Goal: Information Seeking & Learning: Learn about a topic

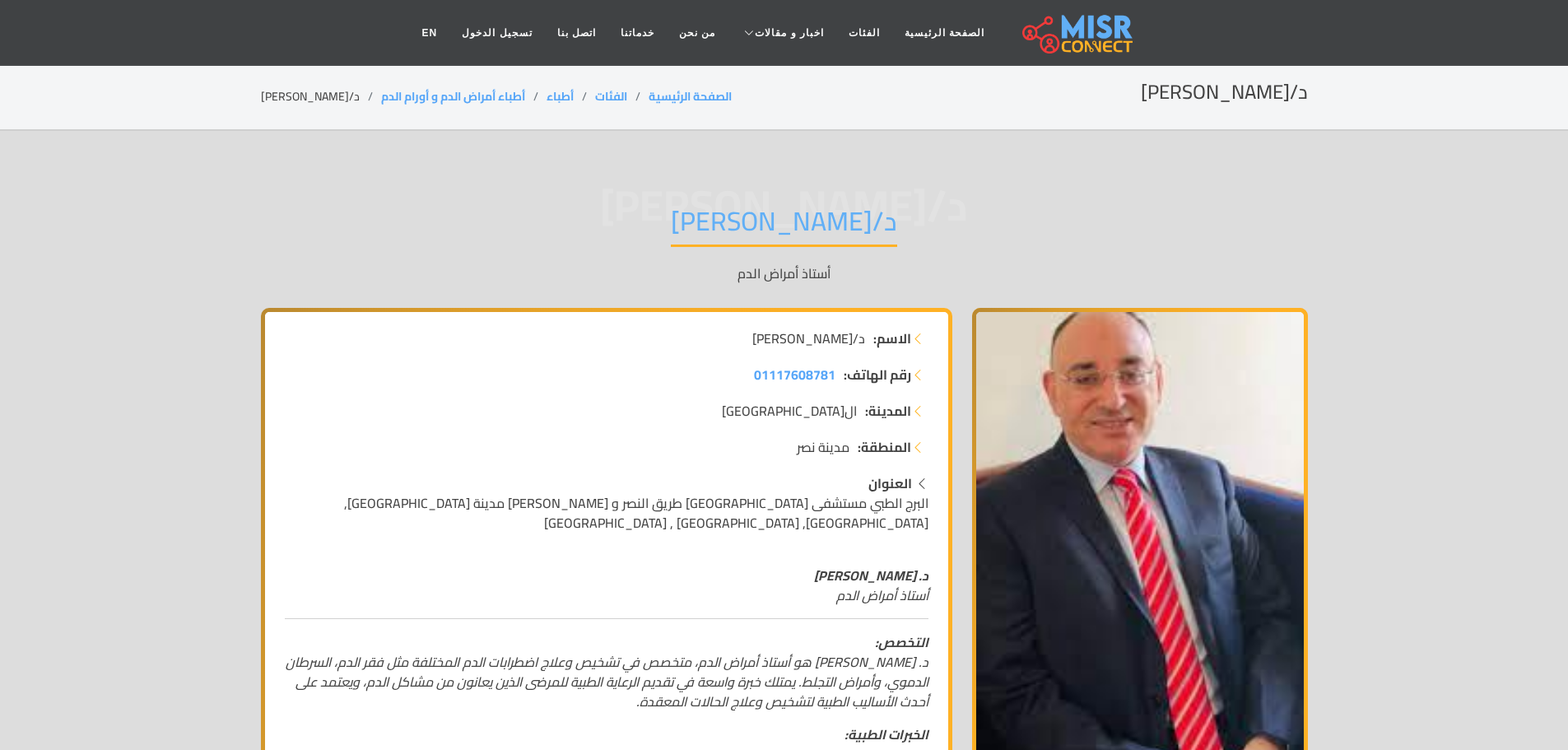
scroll to position [164, 0]
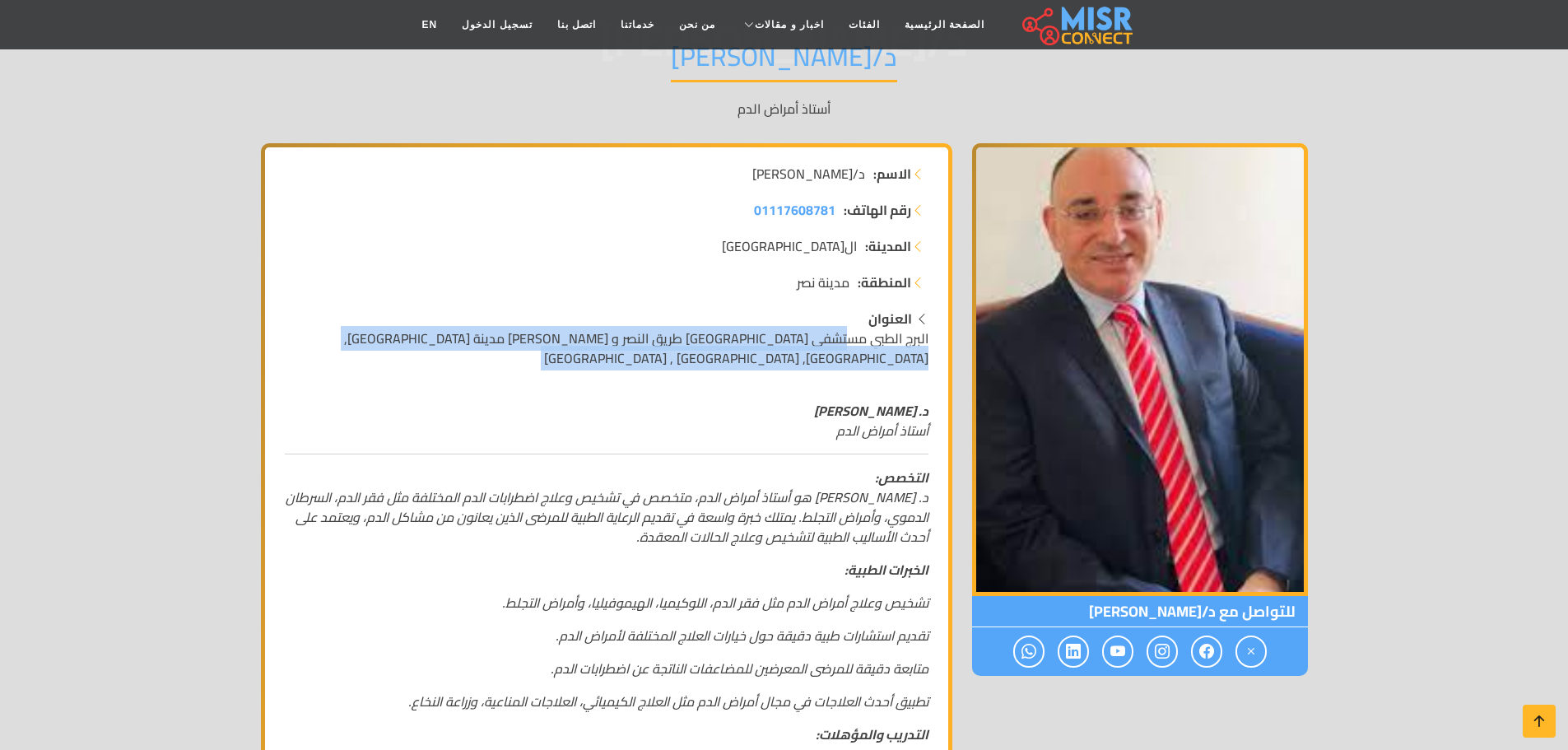
drag, startPoint x: 849, startPoint y: 341, endPoint x: 309, endPoint y: 348, distance: 540.0
click at [309, 348] on div "الاسم: د/[PERSON_NAME] رقم الهاتف: 01117608781 المدينة: [GEOGRAPHIC_DATA] المنط…" at bounding box center [606, 728] width 683 height 1161
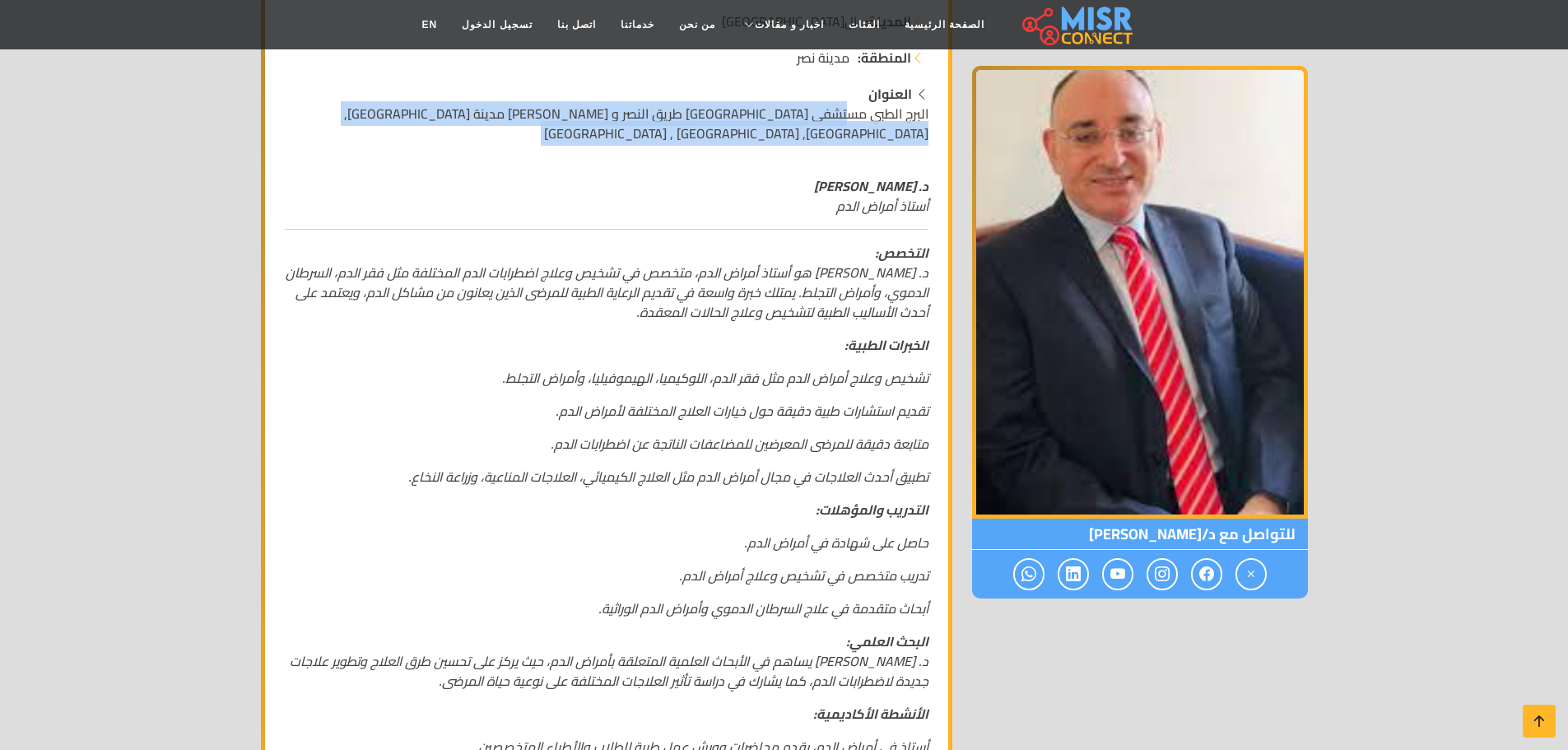
scroll to position [412, 0]
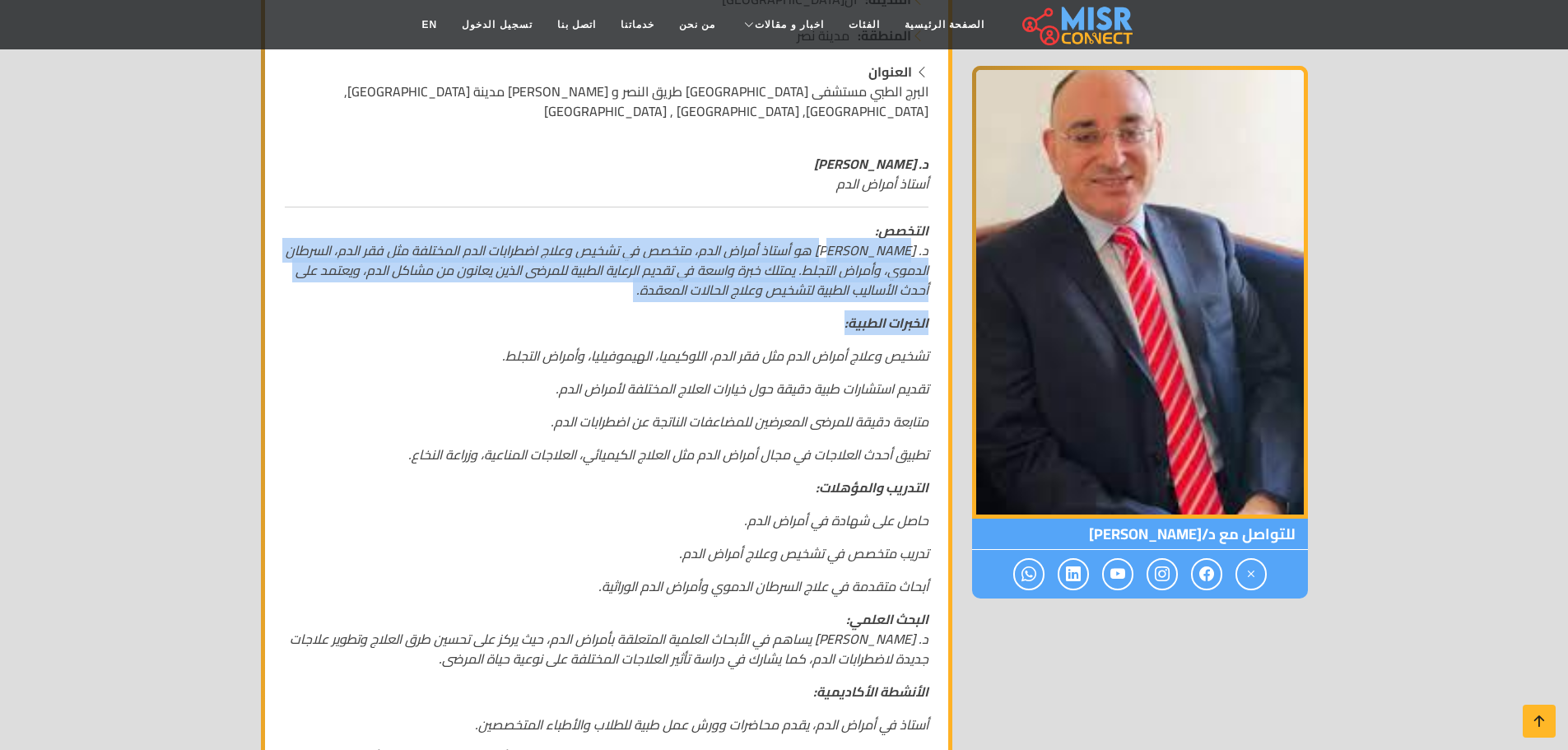
drag, startPoint x: 906, startPoint y: 221, endPoint x: 356, endPoint y: 284, distance: 553.6
click at [356, 284] on div "د. [PERSON_NAME] أستاذ أمراض الدم التخصص: د. [PERSON_NAME] هو أستاذ أمراض الدم،…" at bounding box center [606, 593] width 663 height 904
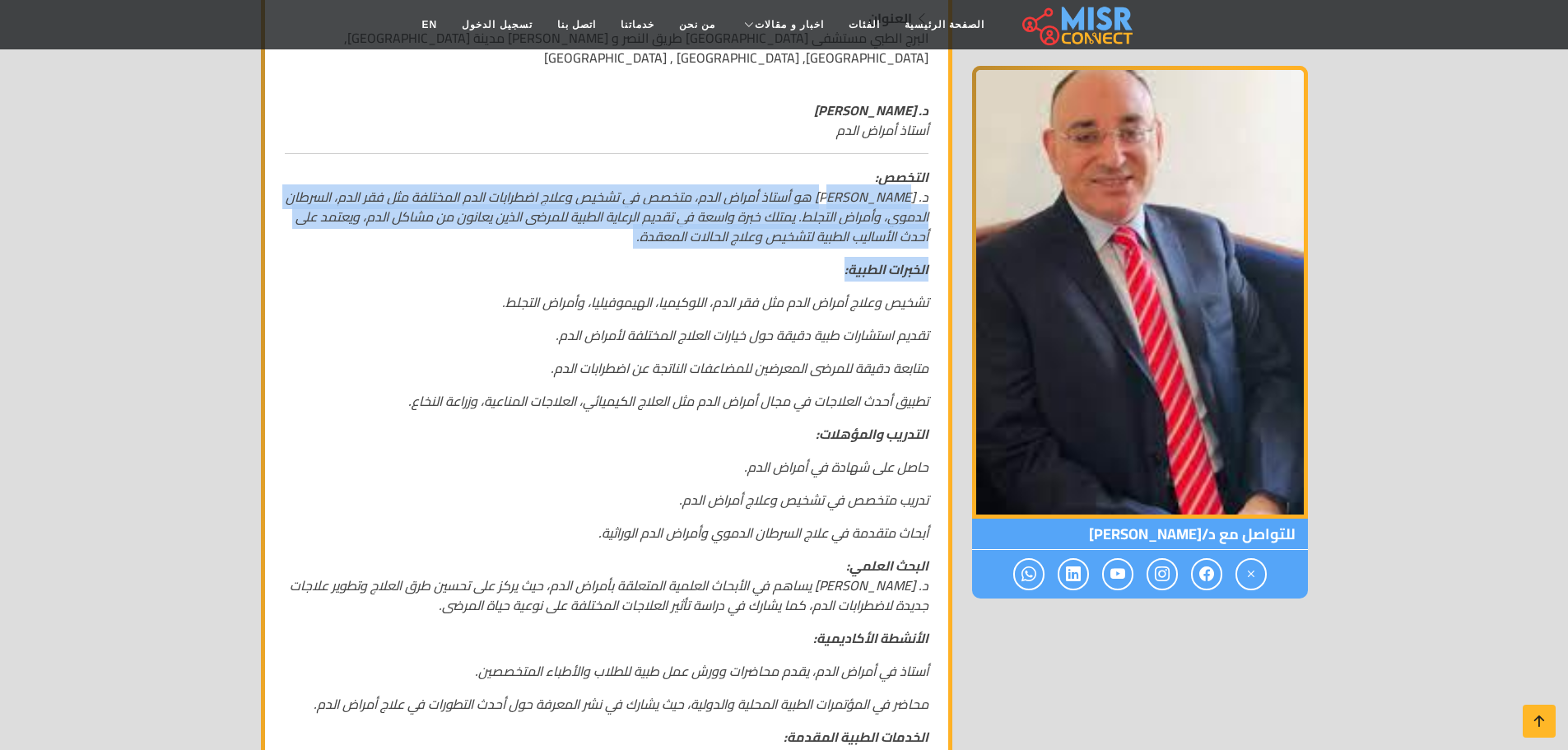
scroll to position [494, 0]
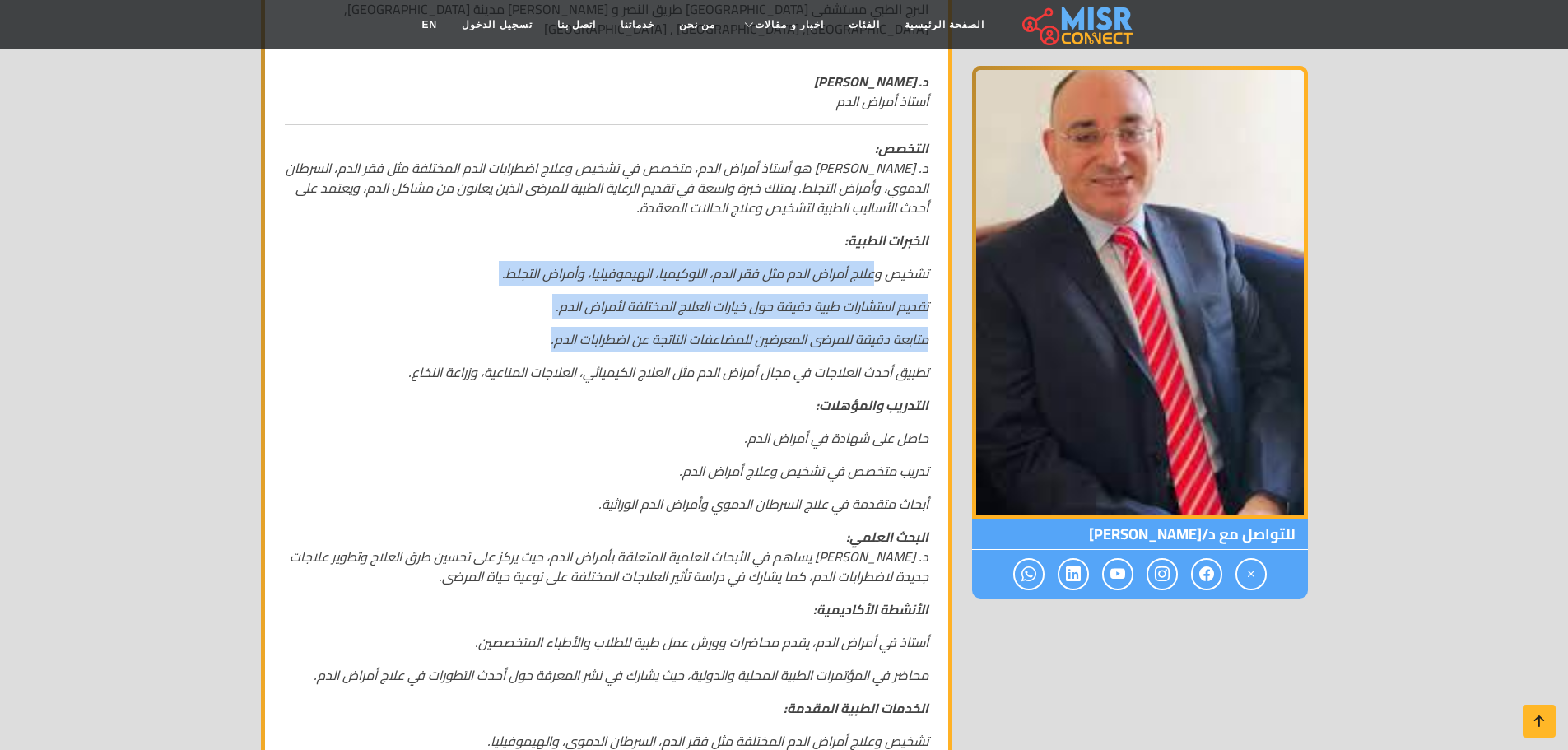
drag, startPoint x: 870, startPoint y: 255, endPoint x: 517, endPoint y: 301, distance: 356.0
click at [517, 301] on div "د. [PERSON_NAME] أستاذ أمراض الدم التخصص: د. [PERSON_NAME] هو أستاذ أمراض الدم،…" at bounding box center [606, 511] width 663 height 904
click at [505, 303] on div "د. [PERSON_NAME] أستاذ أمراض الدم التخصص: د. [PERSON_NAME] هو أستاذ أمراض الدم،…" at bounding box center [606, 511] width 663 height 904
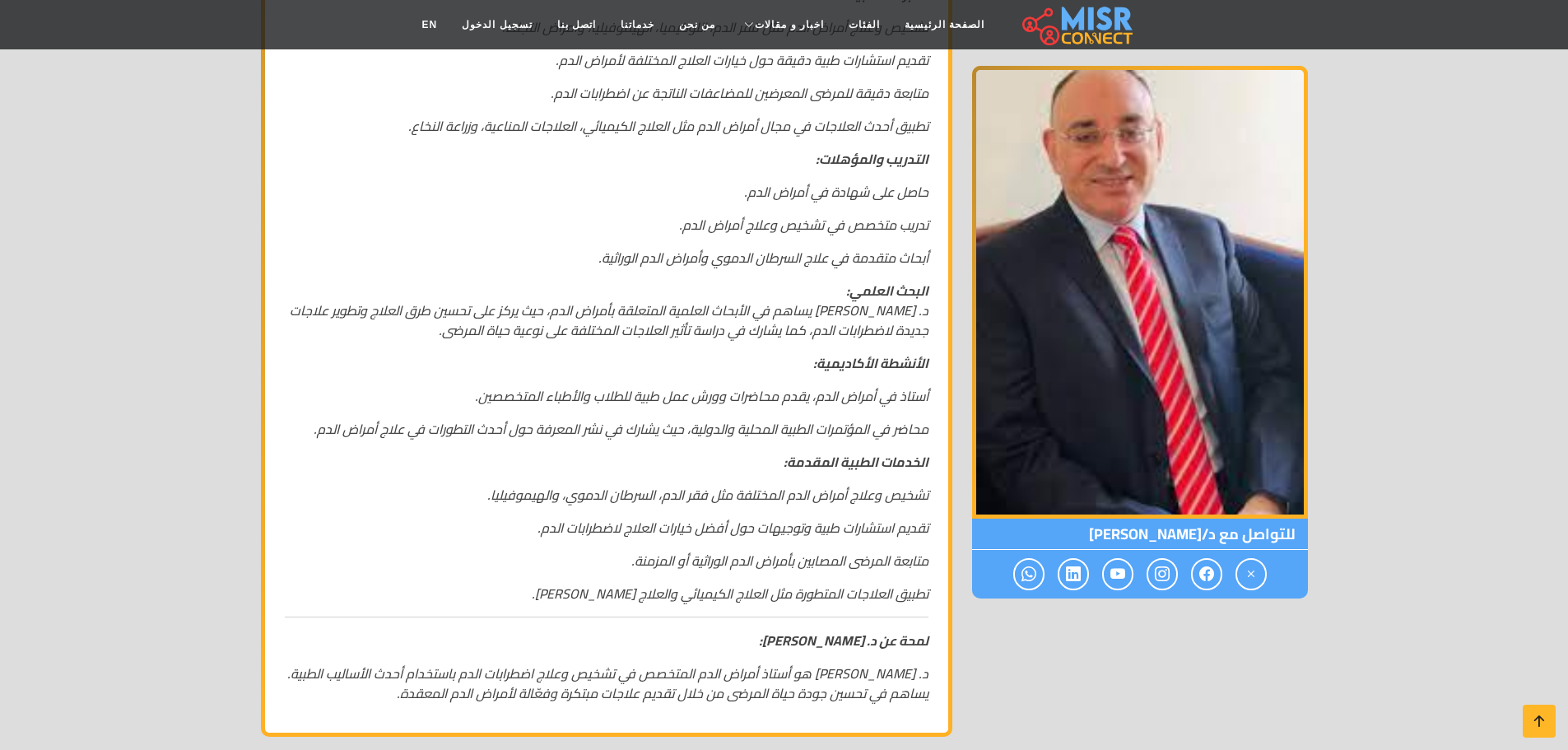
scroll to position [741, 0]
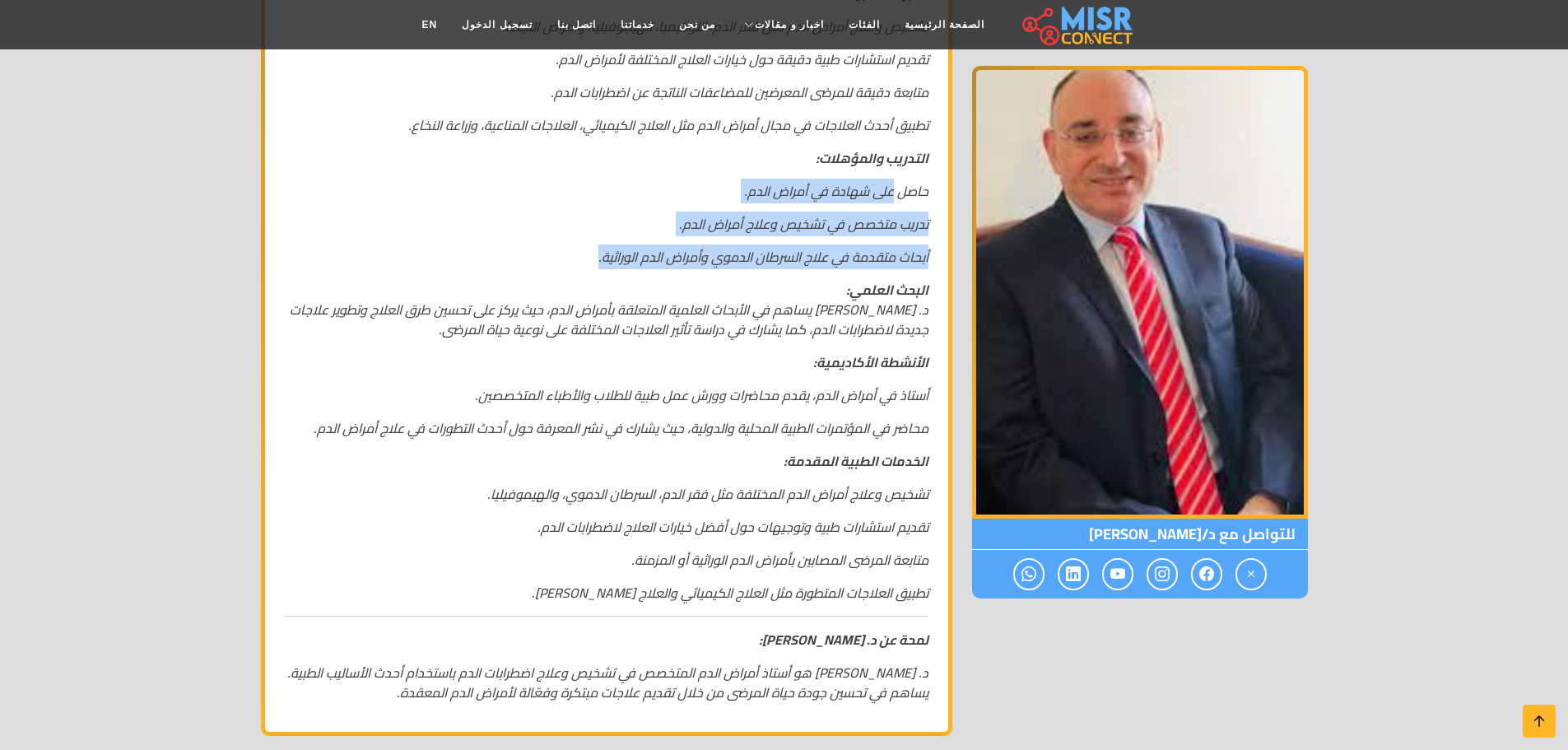
drag, startPoint x: 888, startPoint y: 179, endPoint x: 537, endPoint y: 242, distance: 356.6
click at [537, 242] on div "د. [PERSON_NAME] أستاذ أمراض الدم التخصص: د. [PERSON_NAME] هو أستاذ أمراض الدم،…" at bounding box center [606, 263] width 663 height 904
click at [537, 247] on p "أبحاث متقدمة في علاج السرطان الدموي وأمراض الدم الوراثية." at bounding box center [607, 257] width 644 height 20
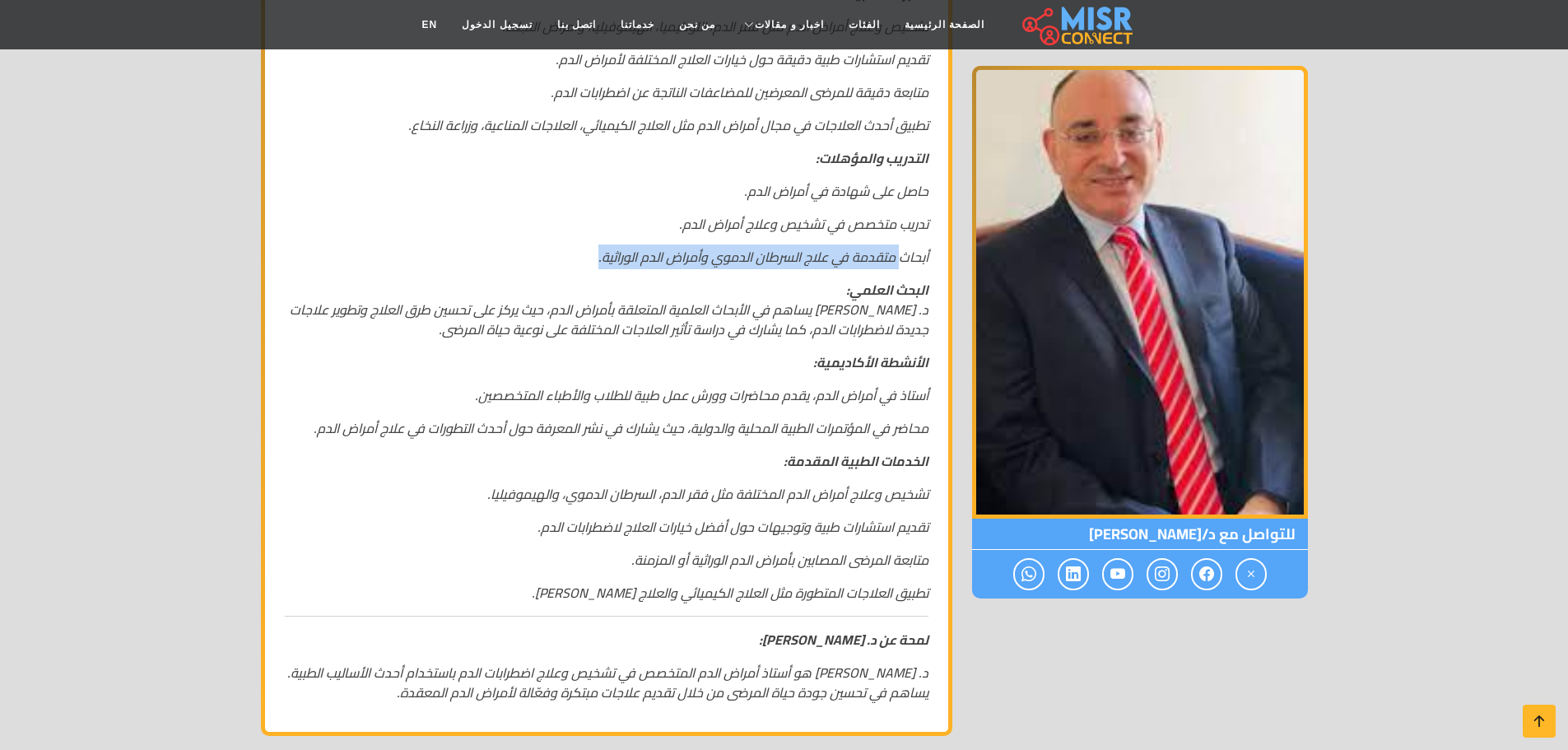
drag, startPoint x: 902, startPoint y: 236, endPoint x: 541, endPoint y: 232, distance: 361.0
click at [541, 247] on p "أبحاث متقدمة في علاج السرطان الدموي وأمراض الدم الوراثية." at bounding box center [607, 257] width 644 height 20
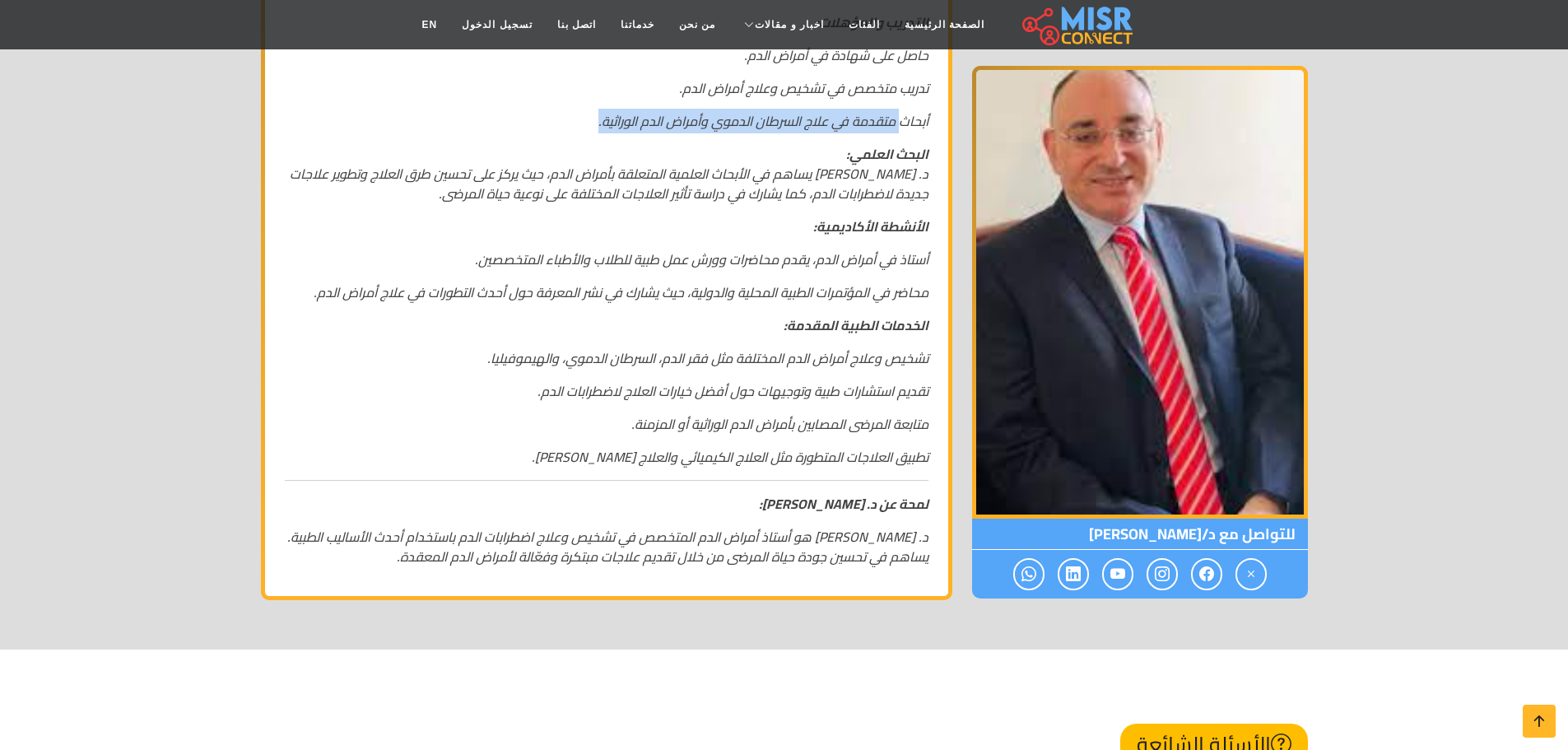
scroll to position [906, 0]
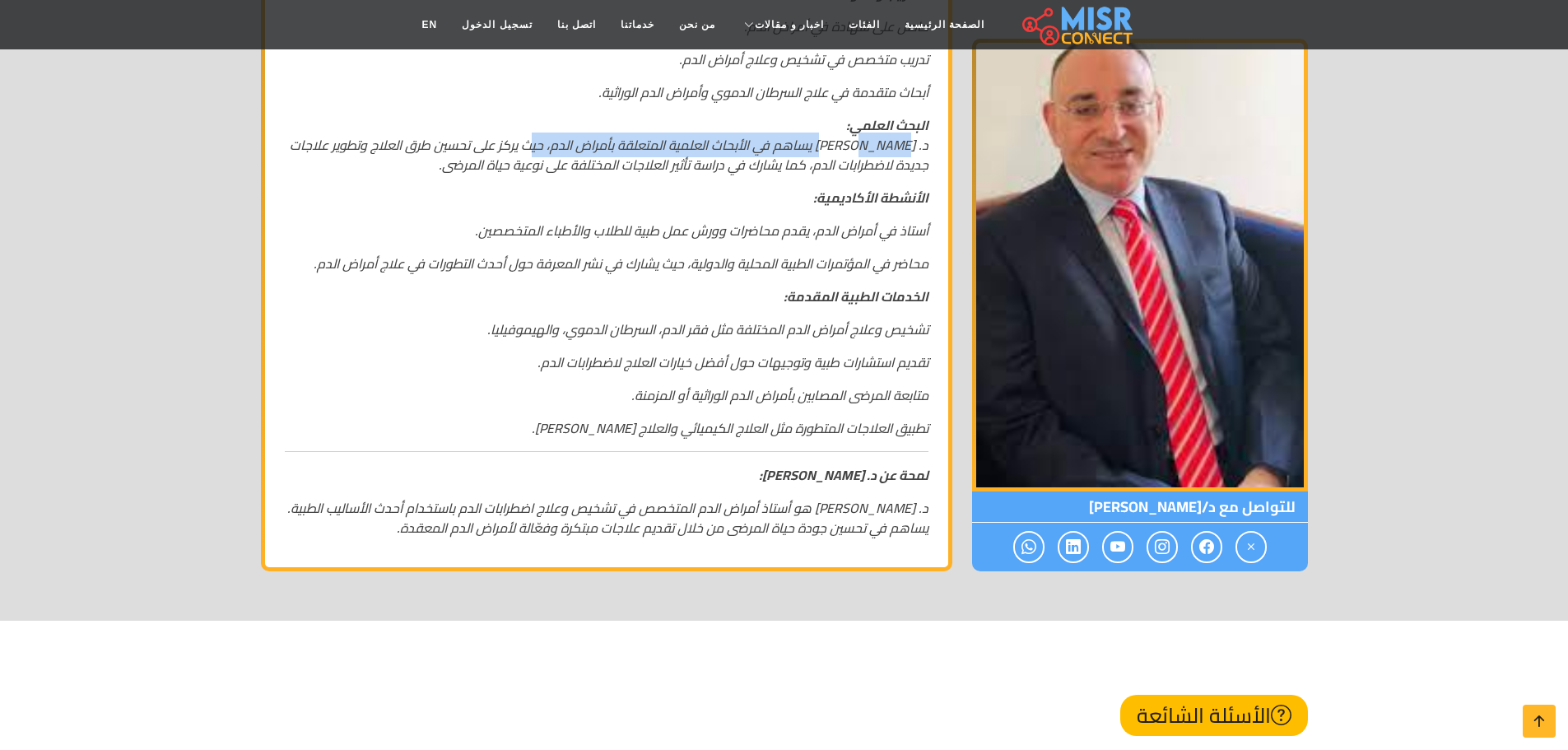
drag, startPoint x: 884, startPoint y: 130, endPoint x: 550, endPoint y: 128, distance: 334.0
click at [550, 133] on em "د. [PERSON_NAME] يساهم في الأبحاث العلمية المتعلقة بأمراض الدم، حيث يركز على تح…" at bounding box center [610, 154] width 639 height 44
click at [639, 143] on em "د. [PERSON_NAME] يساهم في الأبحاث العلمية المتعلقة بأمراض الدم، حيث يركز على تح…" at bounding box center [610, 154] width 639 height 44
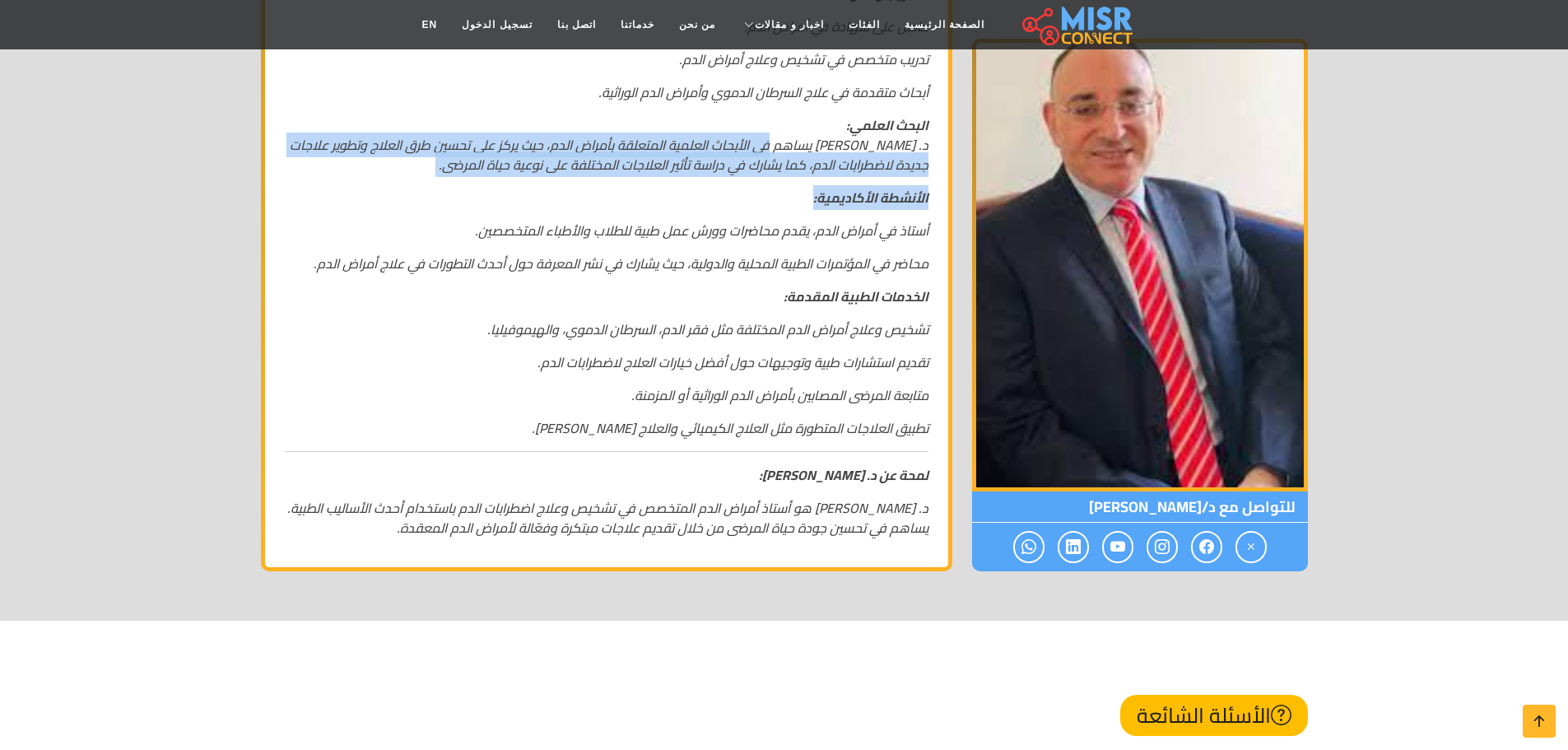
drag, startPoint x: 791, startPoint y: 135, endPoint x: 496, endPoint y: 159, distance: 296.0
click at [496, 159] on div "د. [PERSON_NAME] أستاذ أمراض الدم التخصص: د. [PERSON_NAME] هو أستاذ أمراض الدم،…" at bounding box center [606, 99] width 663 height 904
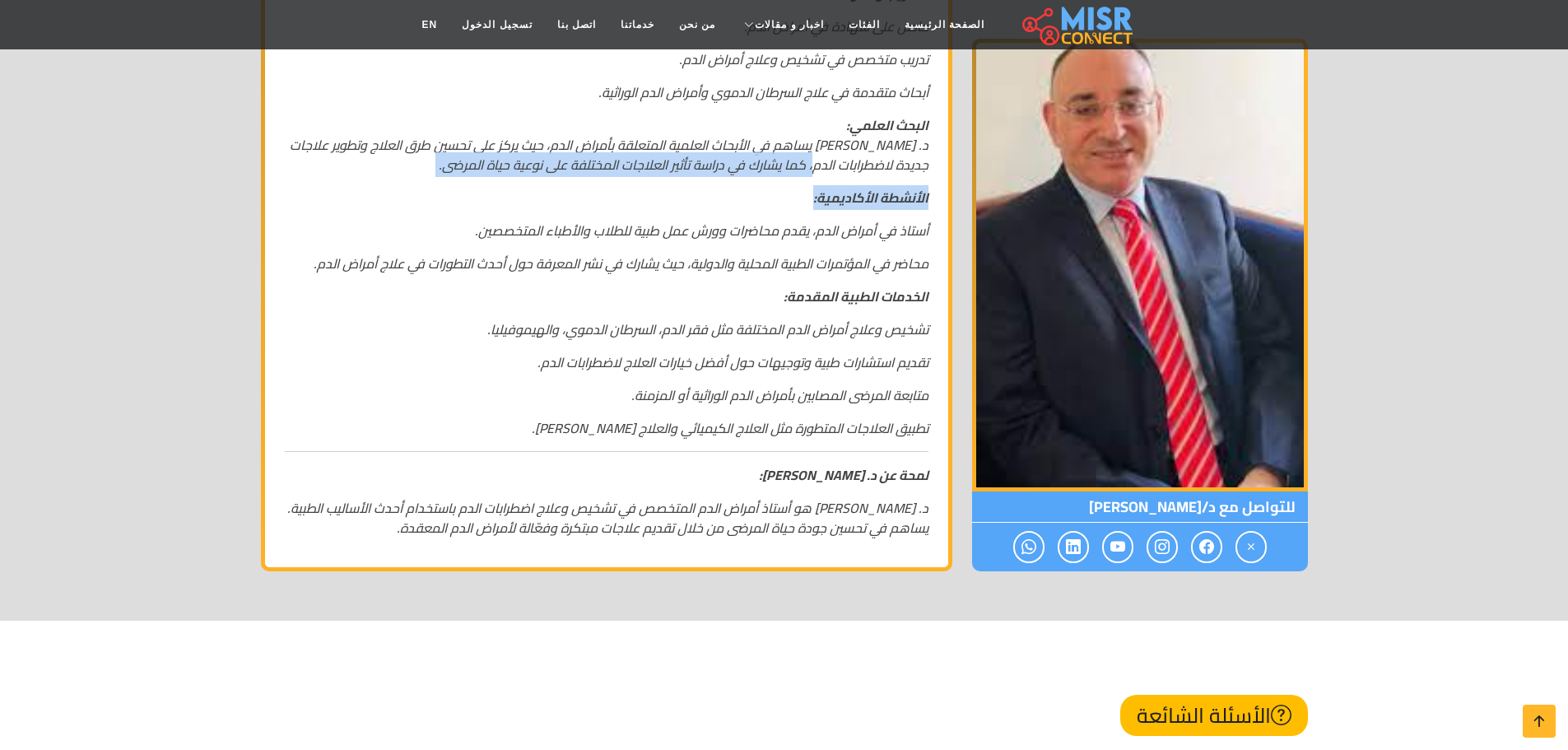
drag, startPoint x: 820, startPoint y: 147, endPoint x: 412, endPoint y: 164, distance: 408.4
click at [412, 164] on div "د. [PERSON_NAME] أستاذ أمراض الدم التخصص: د. [PERSON_NAME] هو أستاذ أمراض الدم،…" at bounding box center [606, 99] width 663 height 904
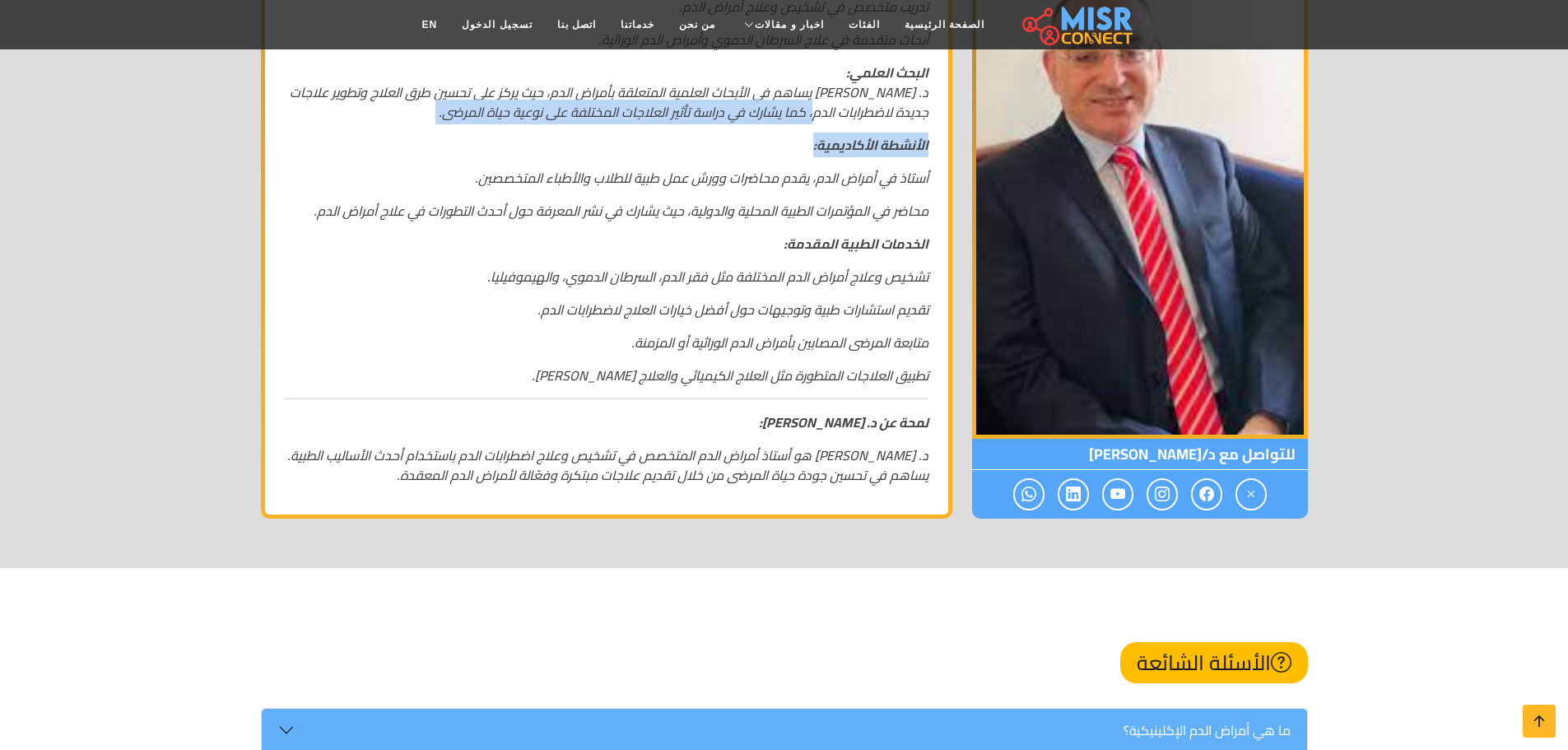
scroll to position [988, 0]
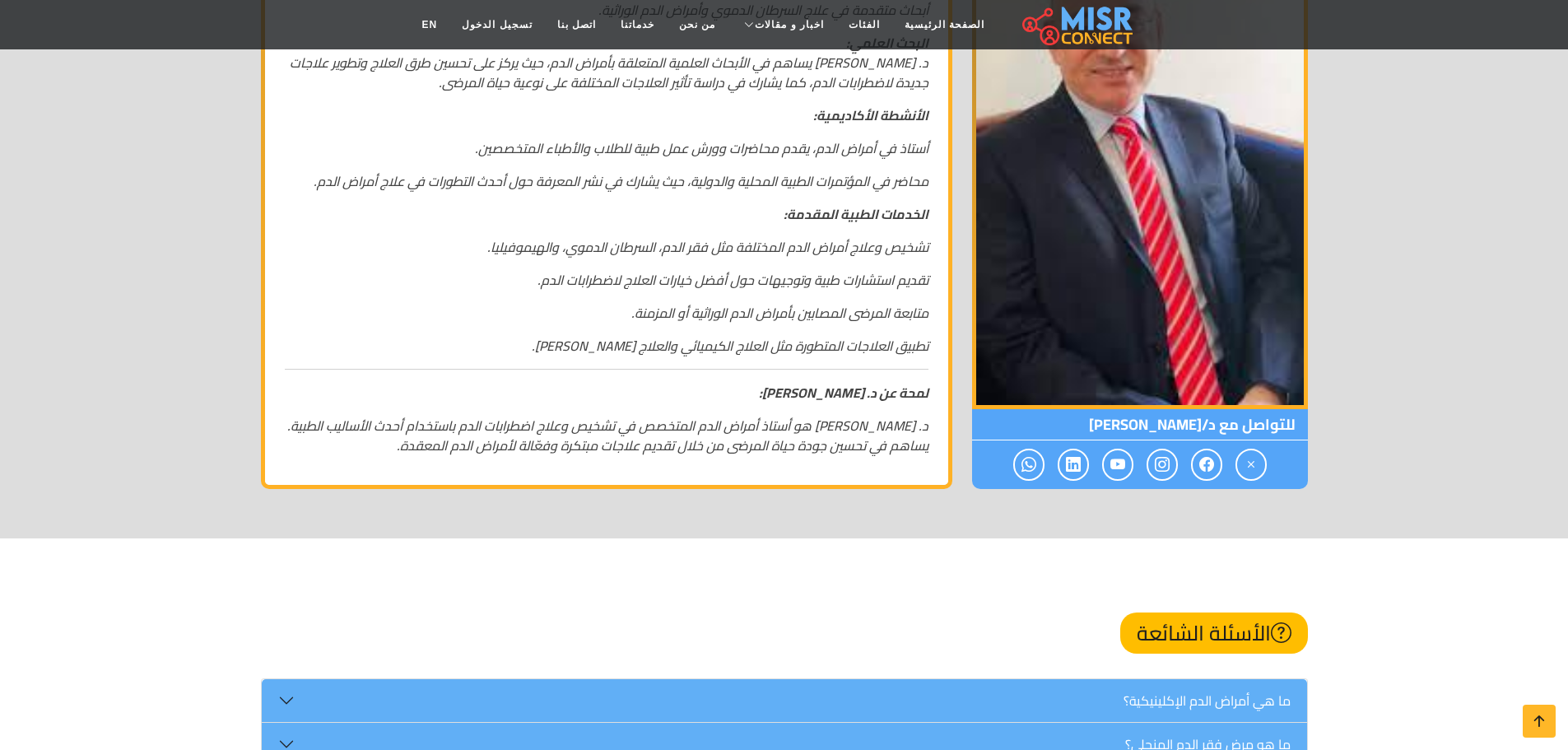
click at [690, 147] on div "د. [PERSON_NAME] أستاذ أمراض الدم التخصص: د. [PERSON_NAME] هو أستاذ أمراض الدم،…" at bounding box center [606, 17] width 663 height 904
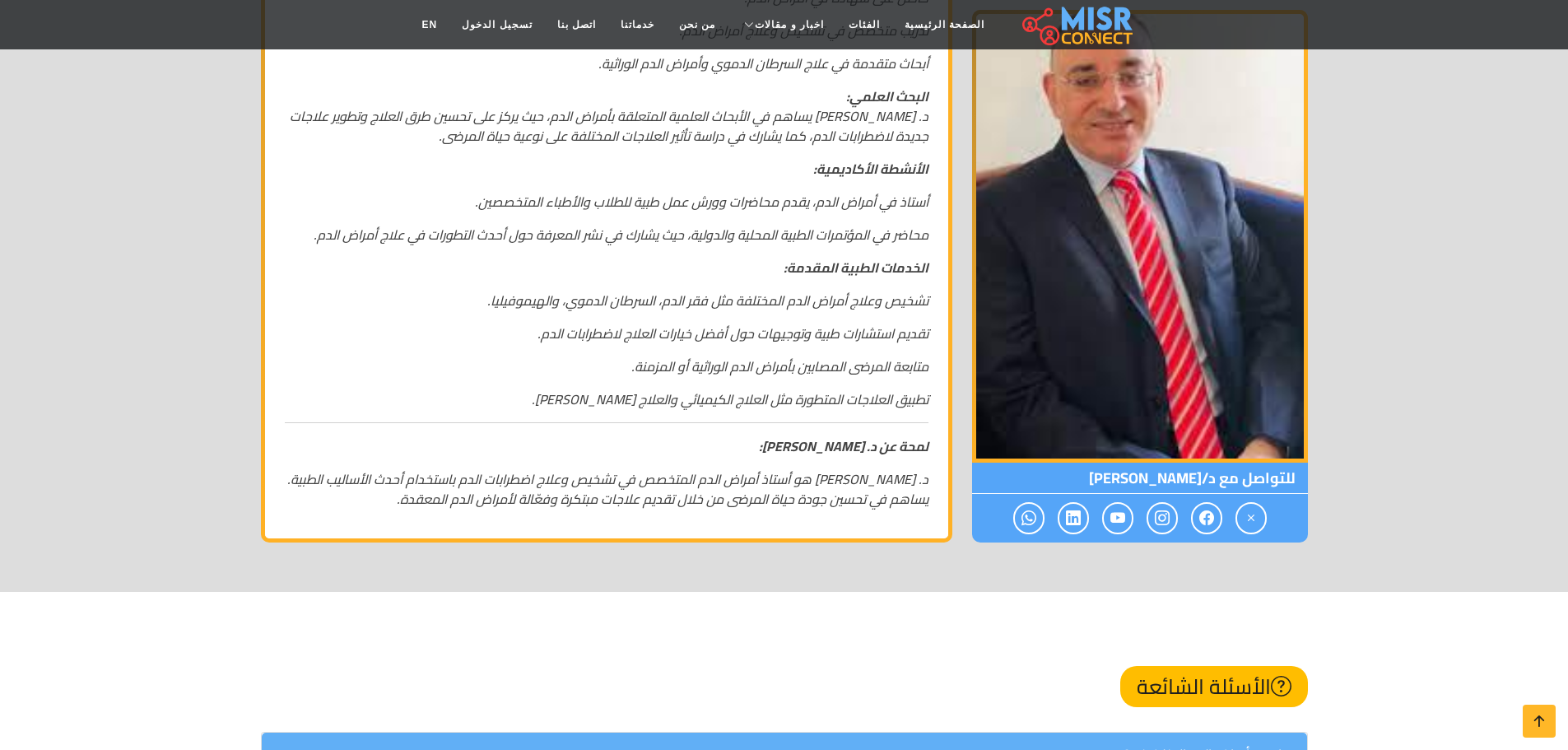
scroll to position [906, 0]
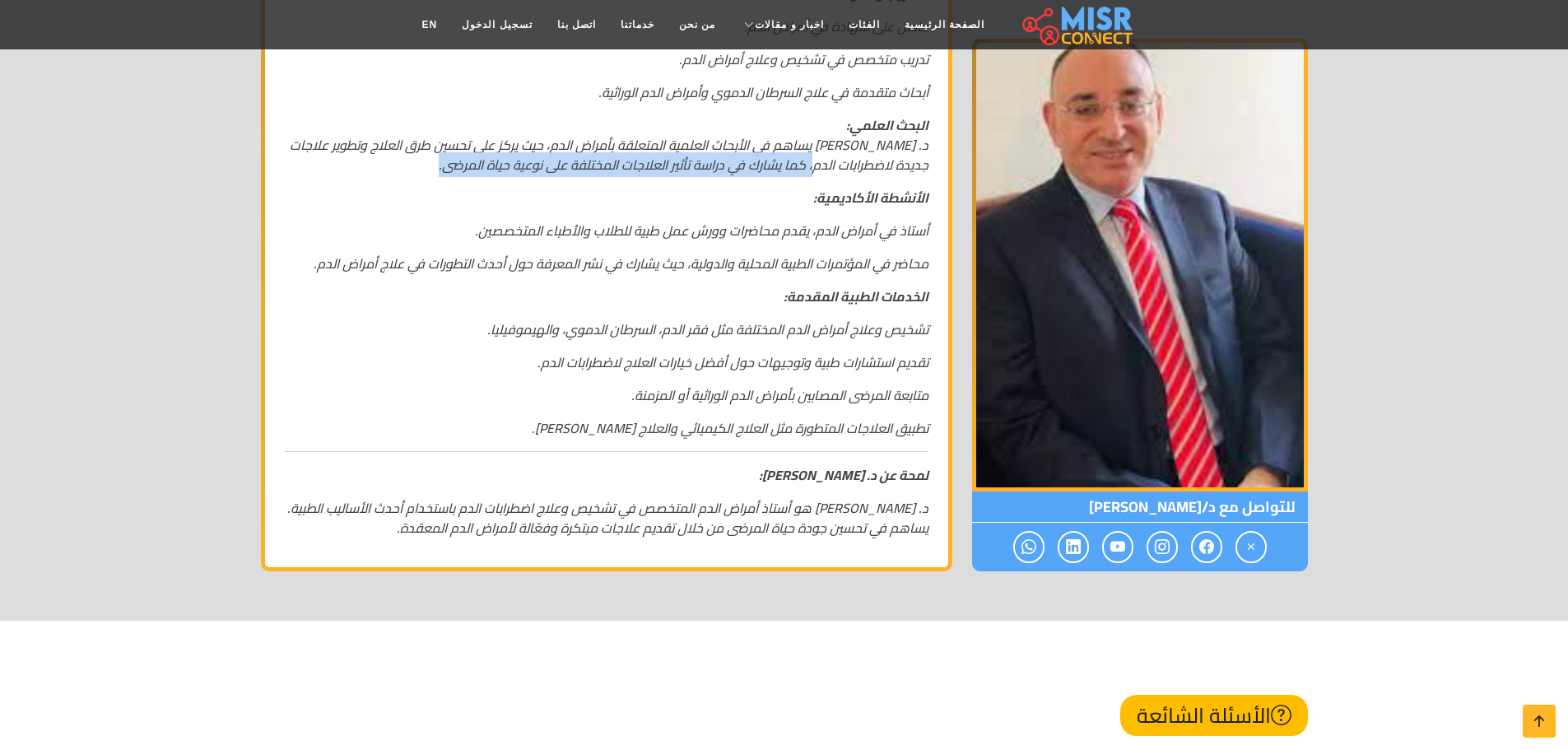
drag, startPoint x: 818, startPoint y: 144, endPoint x: 444, endPoint y: 150, distance: 374.0
click at [444, 150] on em "د. [PERSON_NAME] يساهم في الأبحاث العلمية المتعلقة بأمراض الدم، حيث يركز على تح…" at bounding box center [610, 154] width 639 height 44
click at [558, 218] on em "أستاذ في أمراض الدم، يقدم محاضرات وورش عمل طبية للطلاب والأطباء المتخصصين." at bounding box center [701, 230] width 454 height 24
drag, startPoint x: 729, startPoint y: 150, endPoint x: 439, endPoint y: 157, distance: 290.1
click at [439, 157] on em "د. [PERSON_NAME] يساهم في الأبحاث العلمية المتعلقة بأمراض الدم، حيث يركز على تح…" at bounding box center [610, 154] width 639 height 44
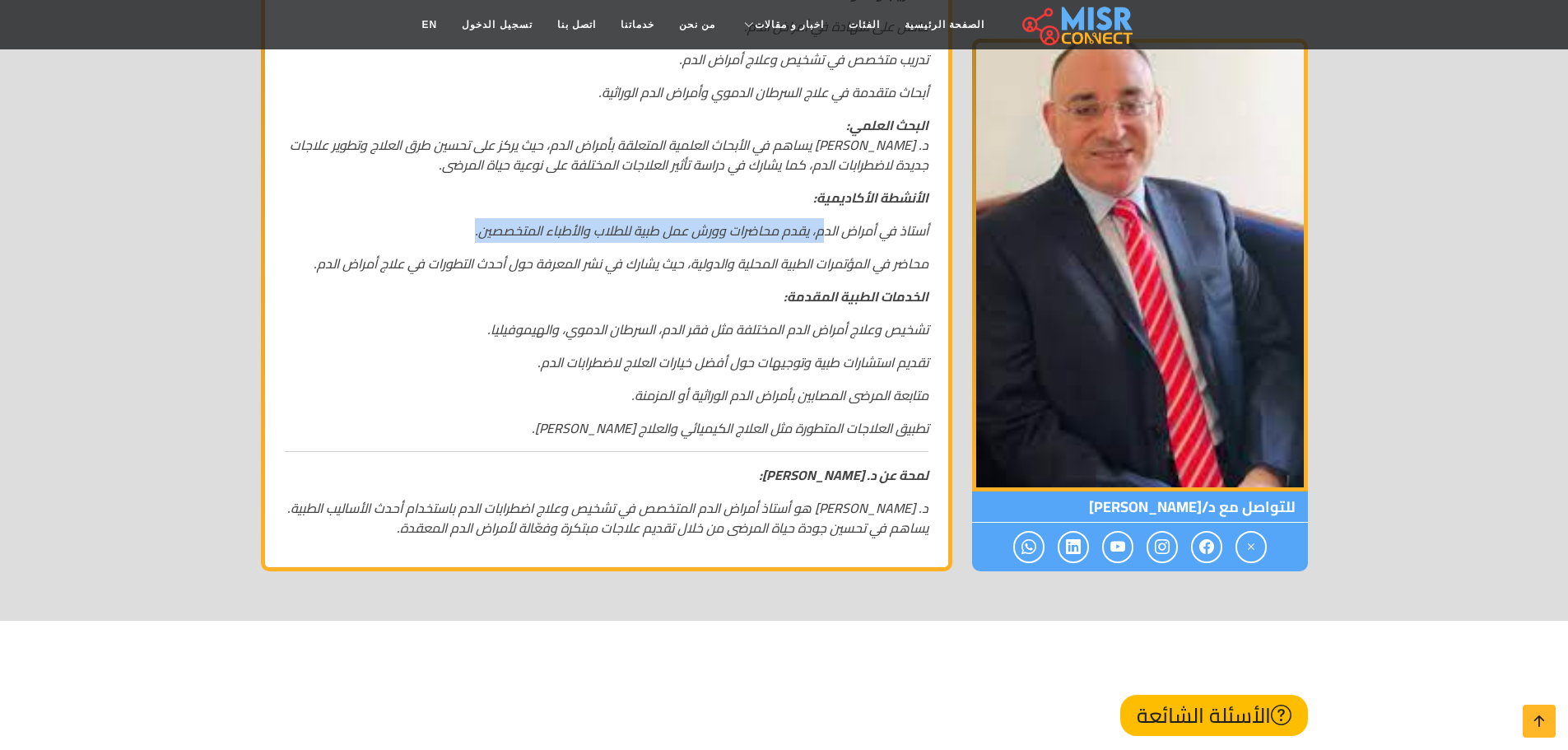
drag, startPoint x: 825, startPoint y: 217, endPoint x: 465, endPoint y: 214, distance: 360.0
click at [465, 221] on p "أستاذ في أمراض الدم، يقدم محاضرات وورش عمل طبية للطلاب والأطباء المتخصصين." at bounding box center [607, 231] width 644 height 20
drag, startPoint x: 811, startPoint y: 213, endPoint x: 666, endPoint y: 216, distance: 145.0
click at [669, 218] on em "أستاذ في أمراض الدم، يقدم محاضرات وورش عمل طبية للطلاب والأطباء المتخصصين." at bounding box center [701, 230] width 454 height 24
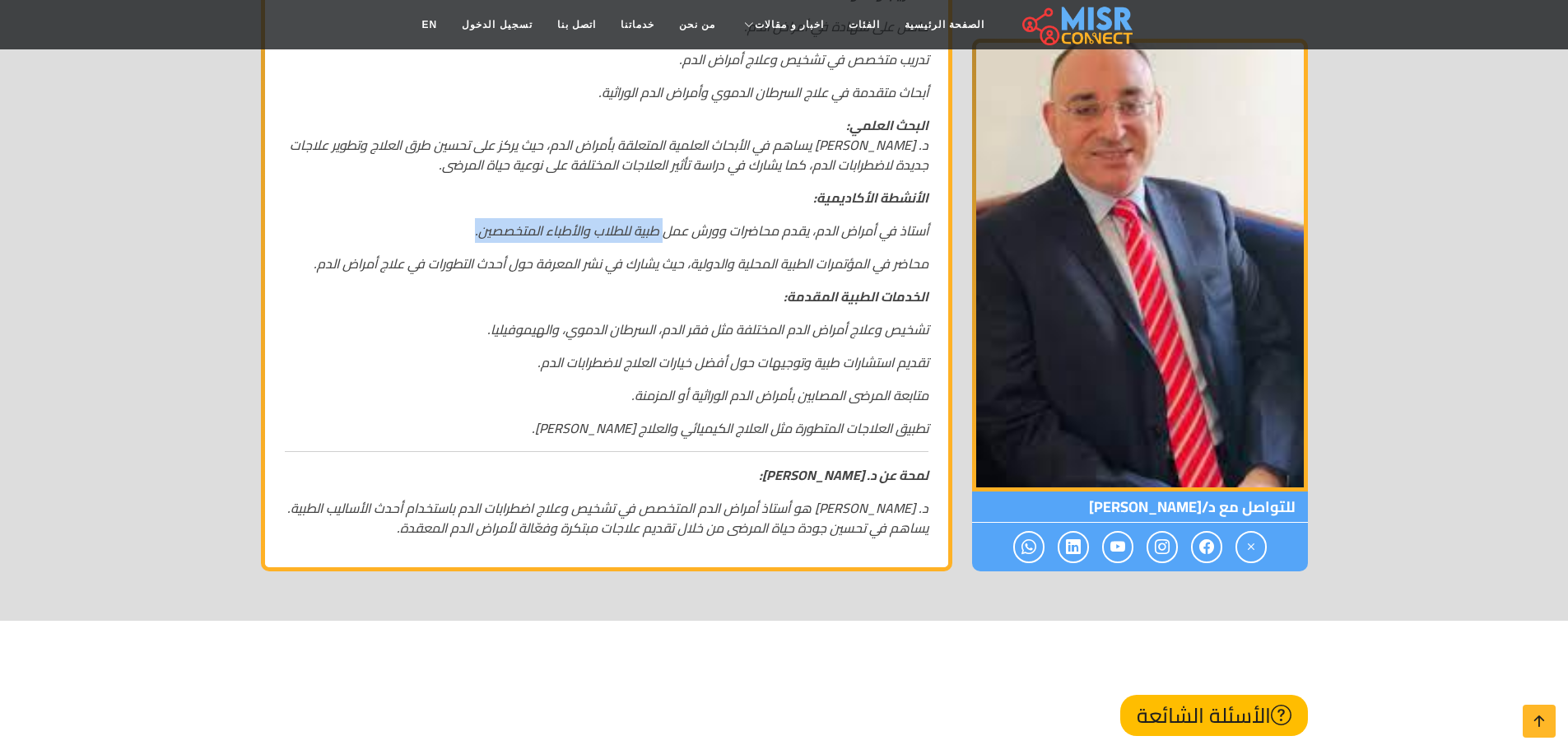
drag, startPoint x: 654, startPoint y: 213, endPoint x: 471, endPoint y: 207, distance: 183.1
click at [471, 221] on p "أستاذ في أمراض الدم، يقدم محاضرات وورش عمل طبية للطلاب والأطباء المتخصصين." at bounding box center [607, 231] width 644 height 20
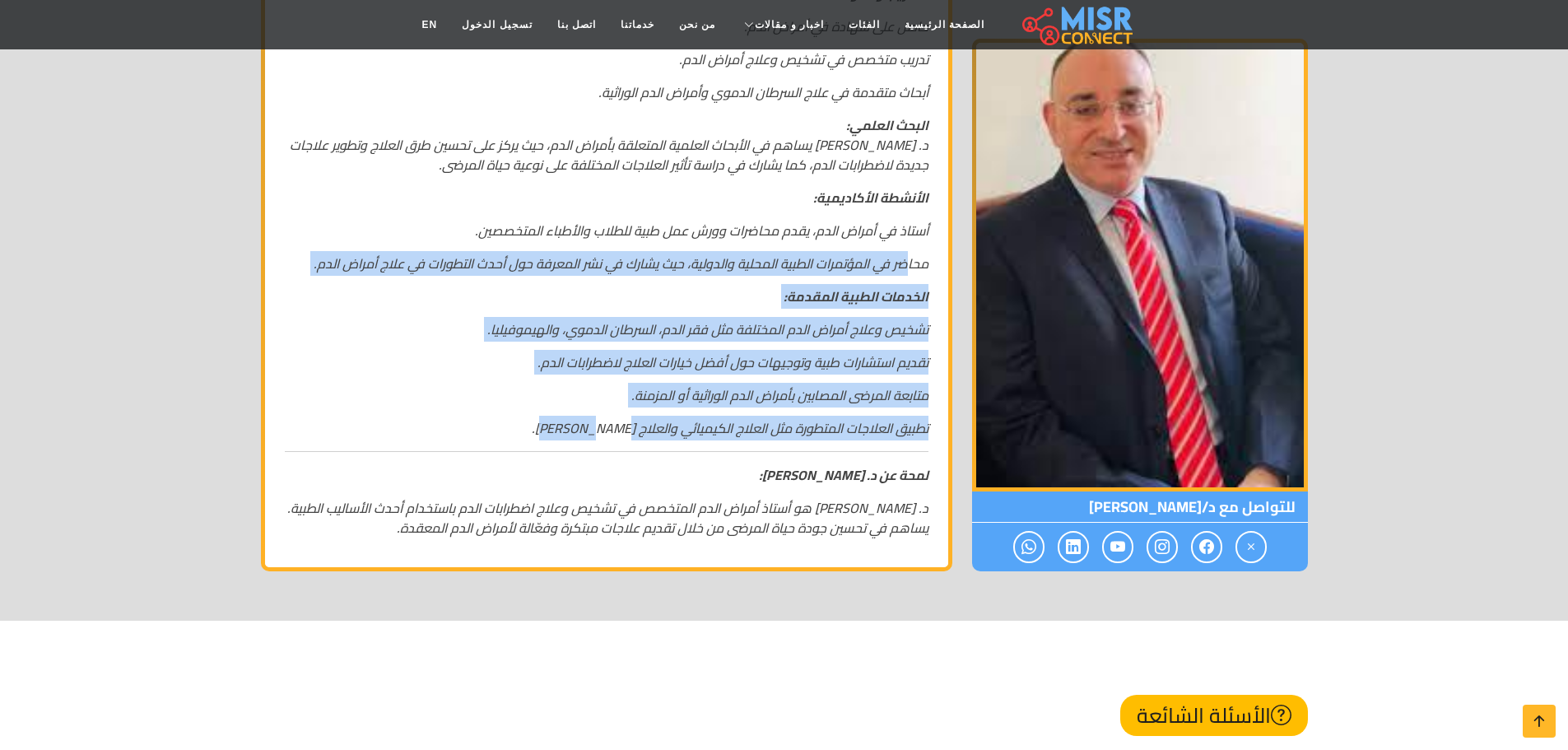
drag, startPoint x: 894, startPoint y: 249, endPoint x: 356, endPoint y: 410, distance: 561.6
click at [356, 410] on div "د. [PERSON_NAME] أستاذ أمراض الدم التخصص: د. [PERSON_NAME] هو أستاذ أمراض الدم،…" at bounding box center [606, 99] width 663 height 904
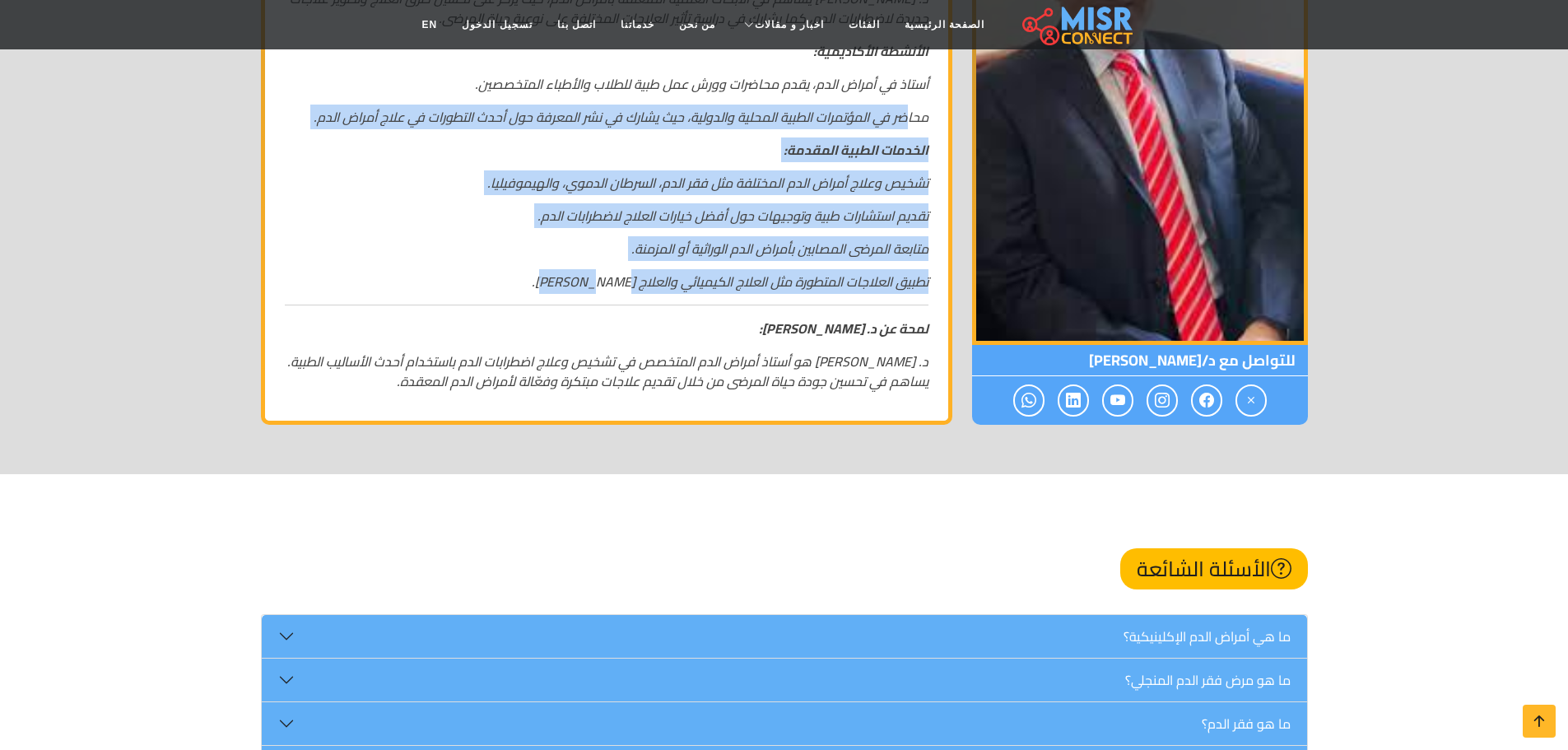
scroll to position [1070, 0]
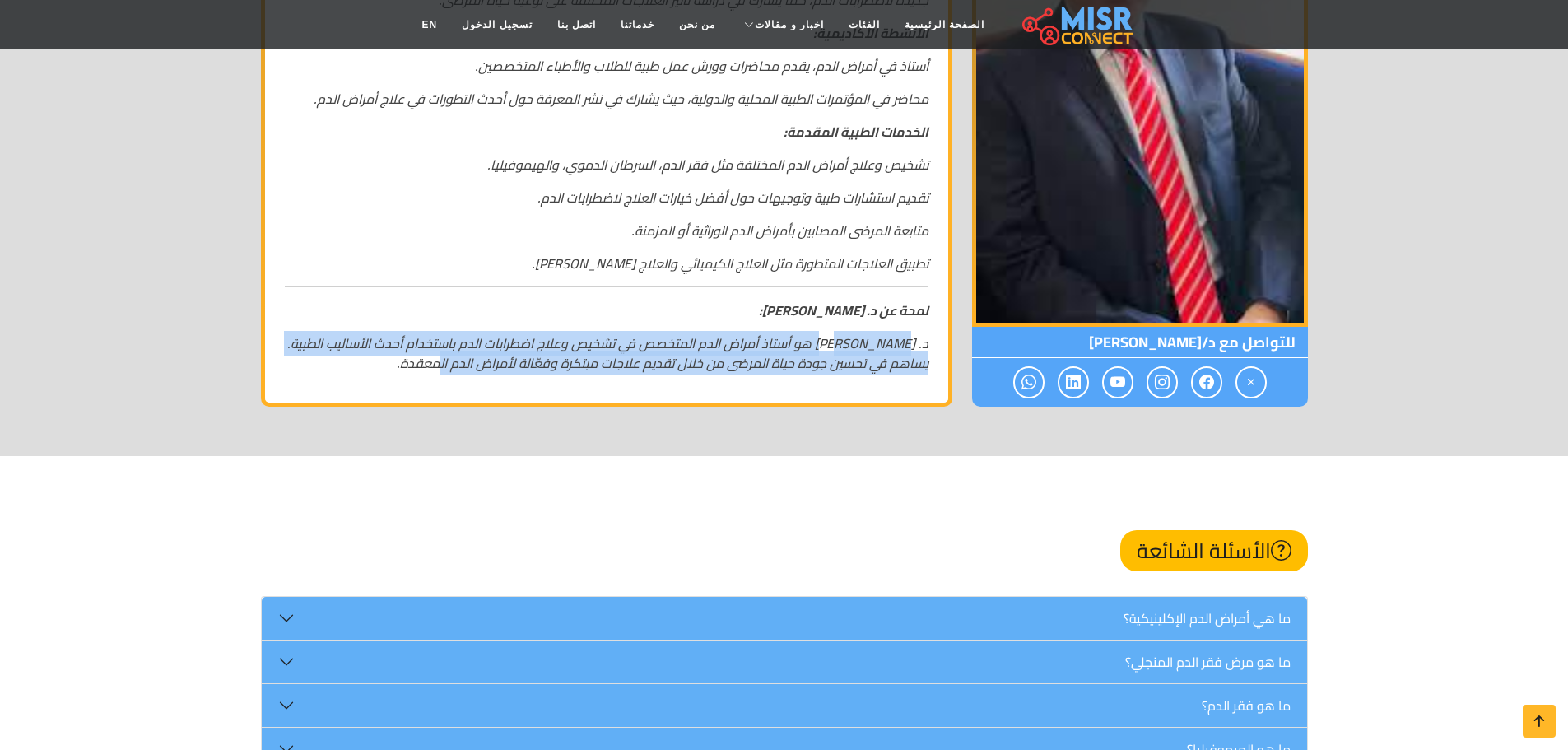
drag, startPoint x: 900, startPoint y: 328, endPoint x: 446, endPoint y: 373, distance: 456.2
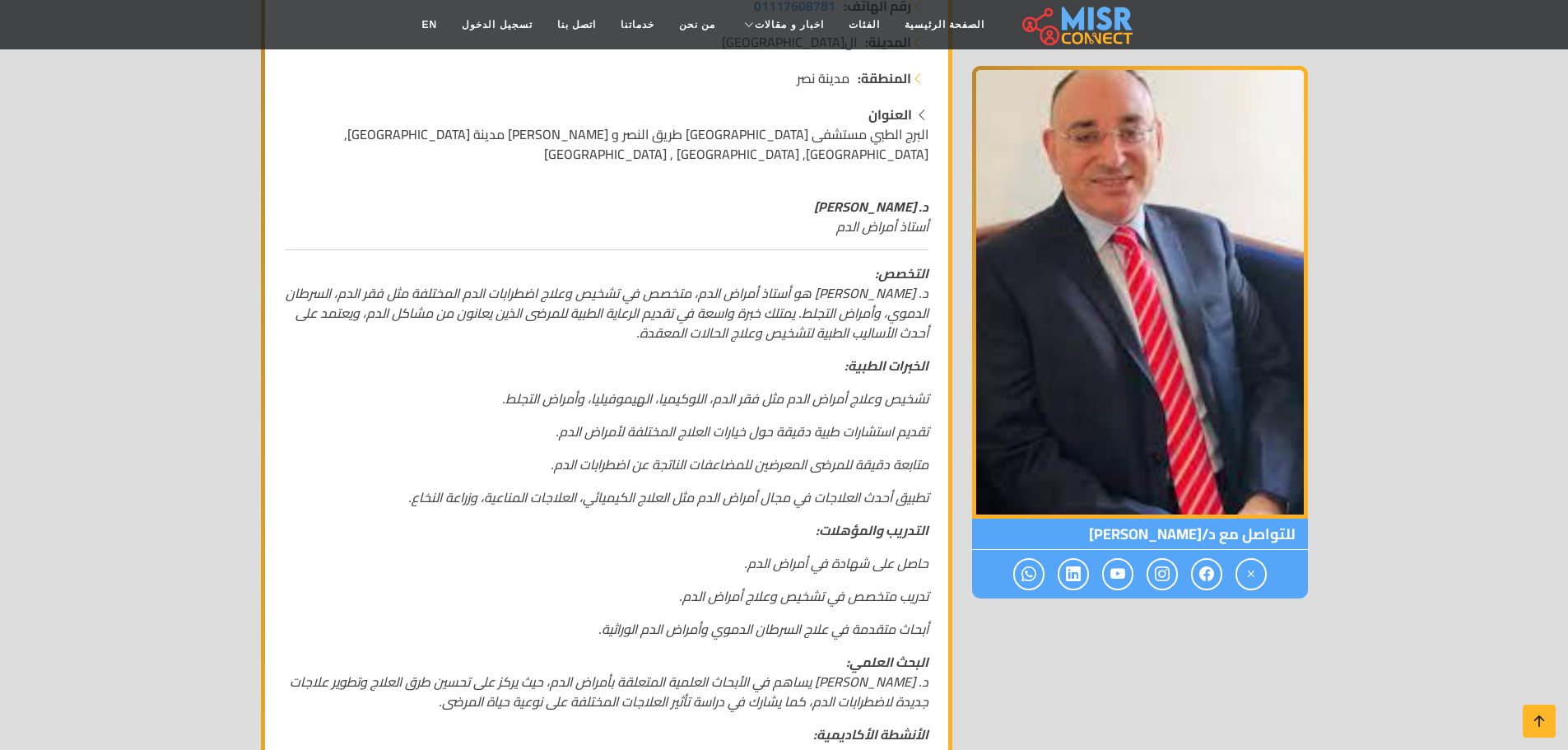
scroll to position [164, 0]
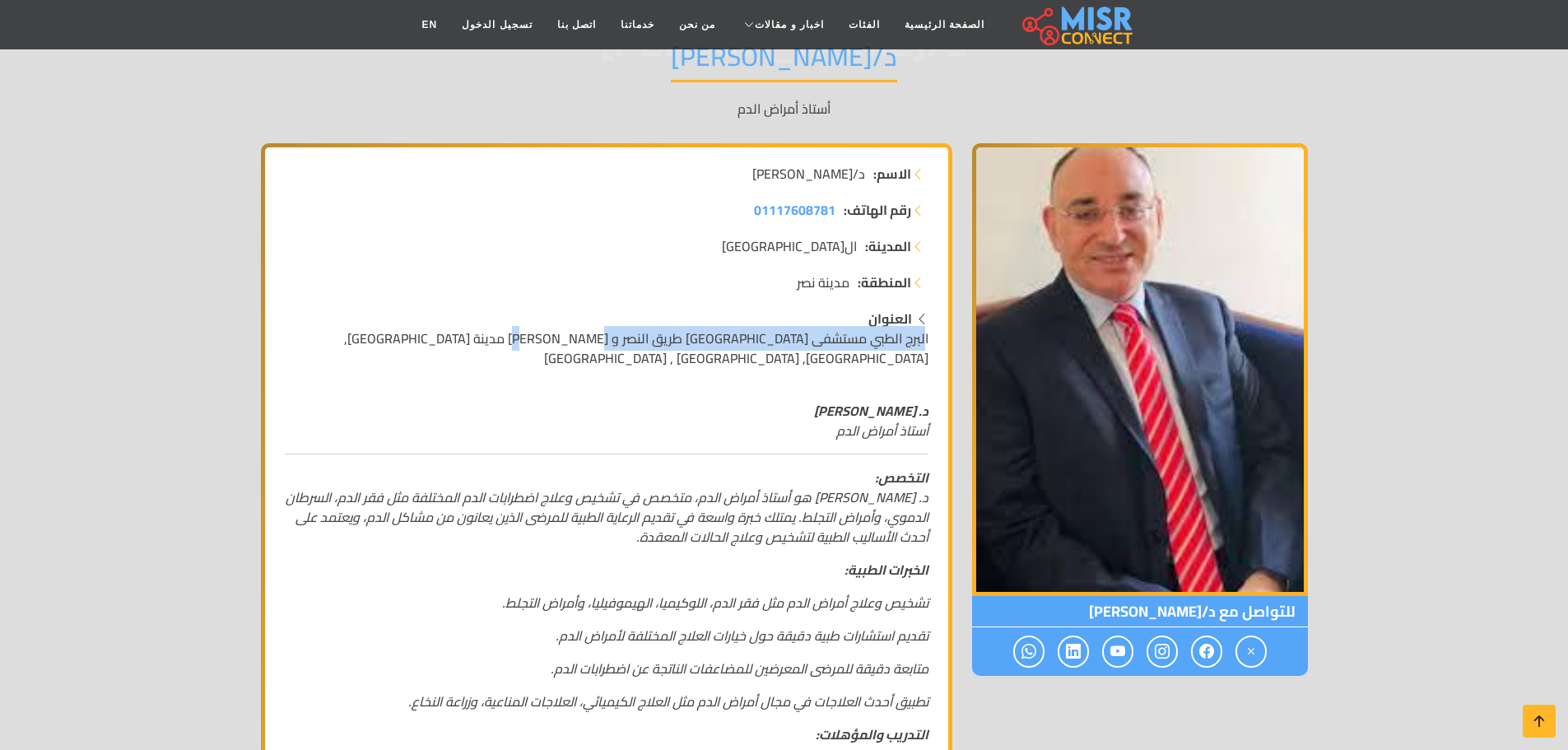
drag, startPoint x: 924, startPoint y: 347, endPoint x: 618, endPoint y: 335, distance: 306.2
click at [618, 335] on span "البرج الطبي مستشفى [GEOGRAPHIC_DATA] طريق النصر و [PERSON_NAME] مدينة [GEOGRAPH…" at bounding box center [636, 348] width 584 height 44
click at [617, 335] on span "البرج الطبي مستشفى [GEOGRAPHIC_DATA] طريق النصر و [PERSON_NAME] مدينة [GEOGRAPH…" at bounding box center [636, 348] width 584 height 44
drag, startPoint x: 880, startPoint y: 343, endPoint x: 729, endPoint y: 337, distance: 151.1
click at [729, 337] on span "البرج الطبي مستشفى [GEOGRAPHIC_DATA] طريق النصر و [PERSON_NAME] مدينة [GEOGRAPH…" at bounding box center [636, 348] width 584 height 44
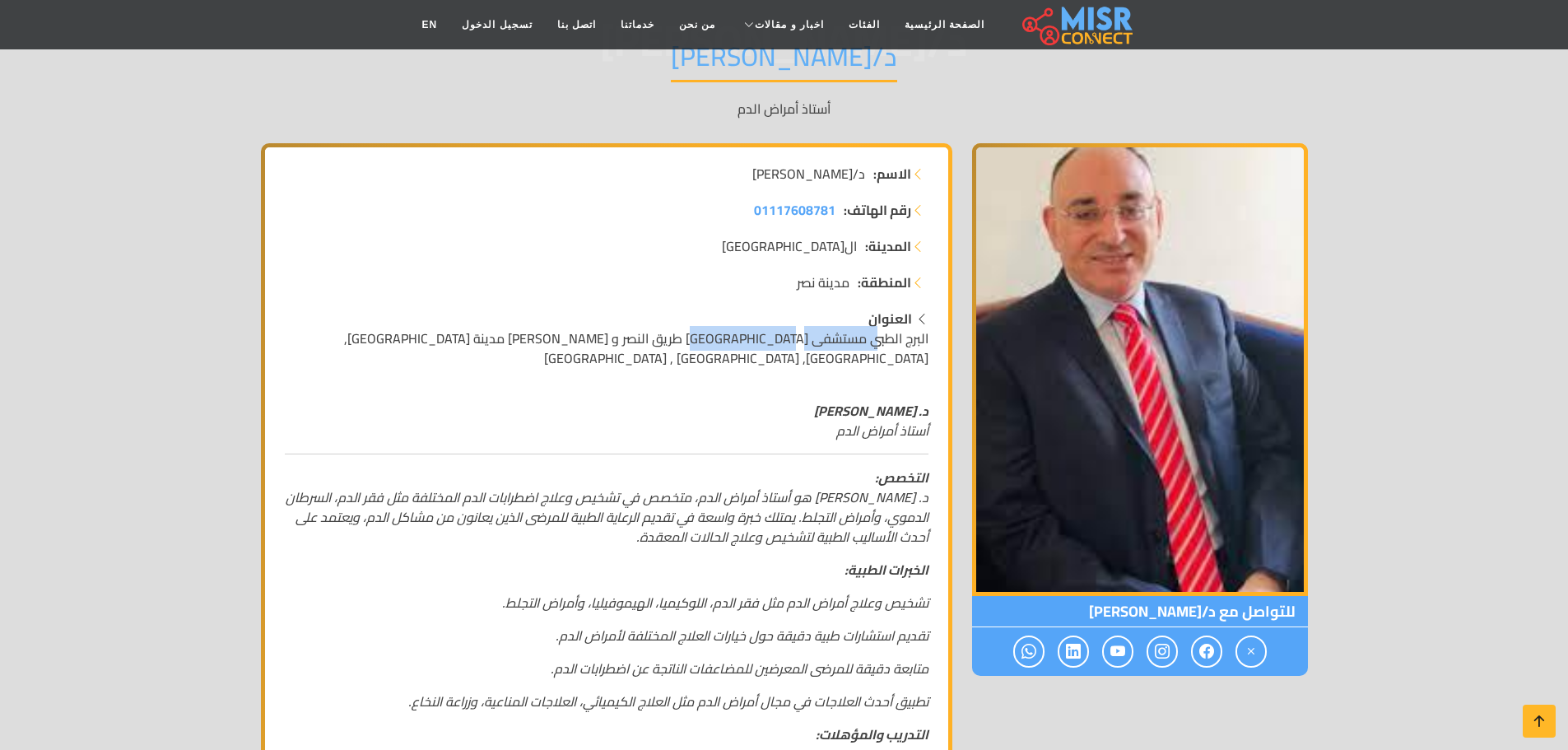
click at [776, 336] on span "البرج الطبي مستشفى [GEOGRAPHIC_DATA] طريق النصر و [PERSON_NAME] مدينة [GEOGRAPH…" at bounding box center [636, 348] width 584 height 44
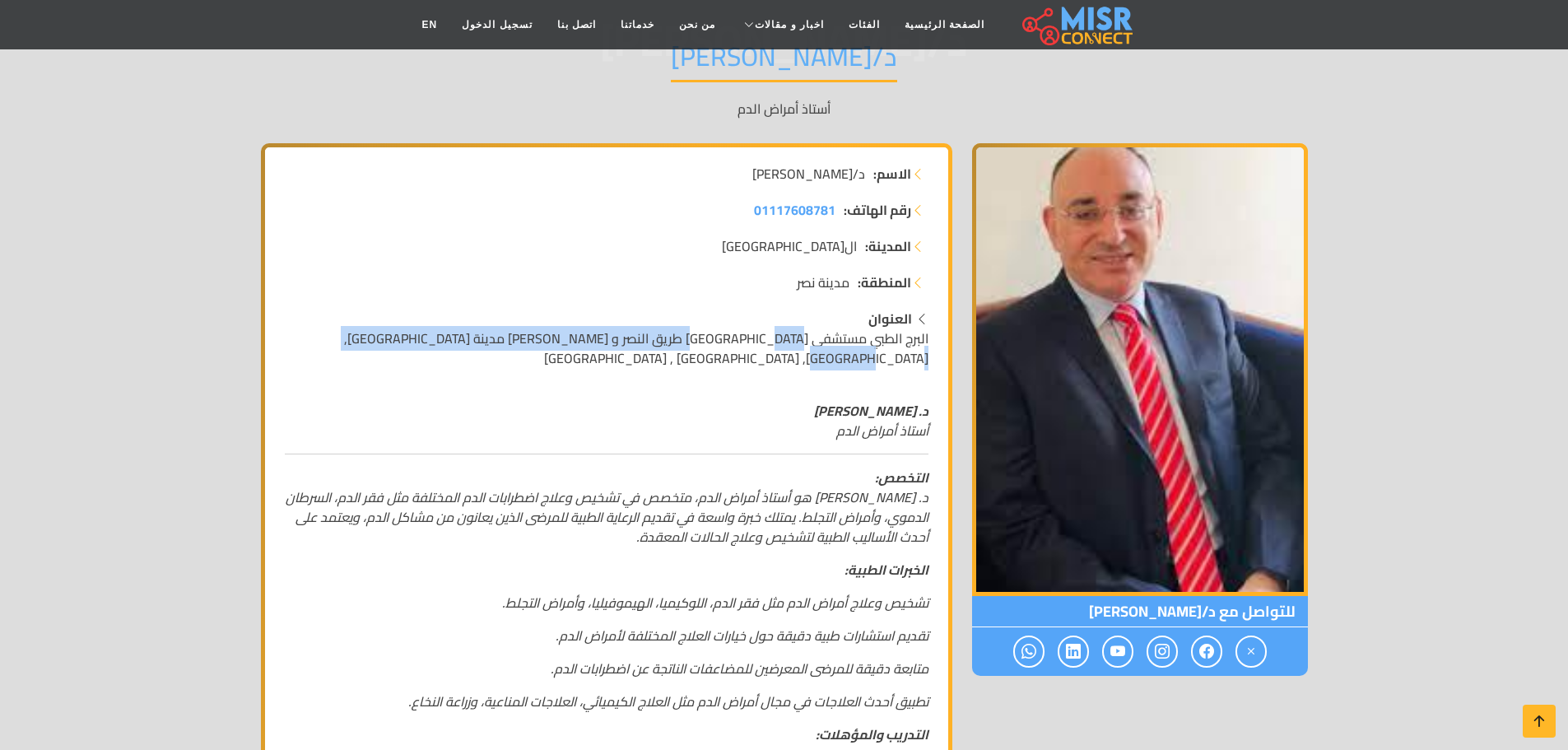
drag, startPoint x: 751, startPoint y: 339, endPoint x: 359, endPoint y: 346, distance: 392.1
click at [359, 346] on span "البرج الطبي مستشفى [GEOGRAPHIC_DATA] طريق النصر و [PERSON_NAME] مدينة [GEOGRAPH…" at bounding box center [636, 348] width 584 height 44
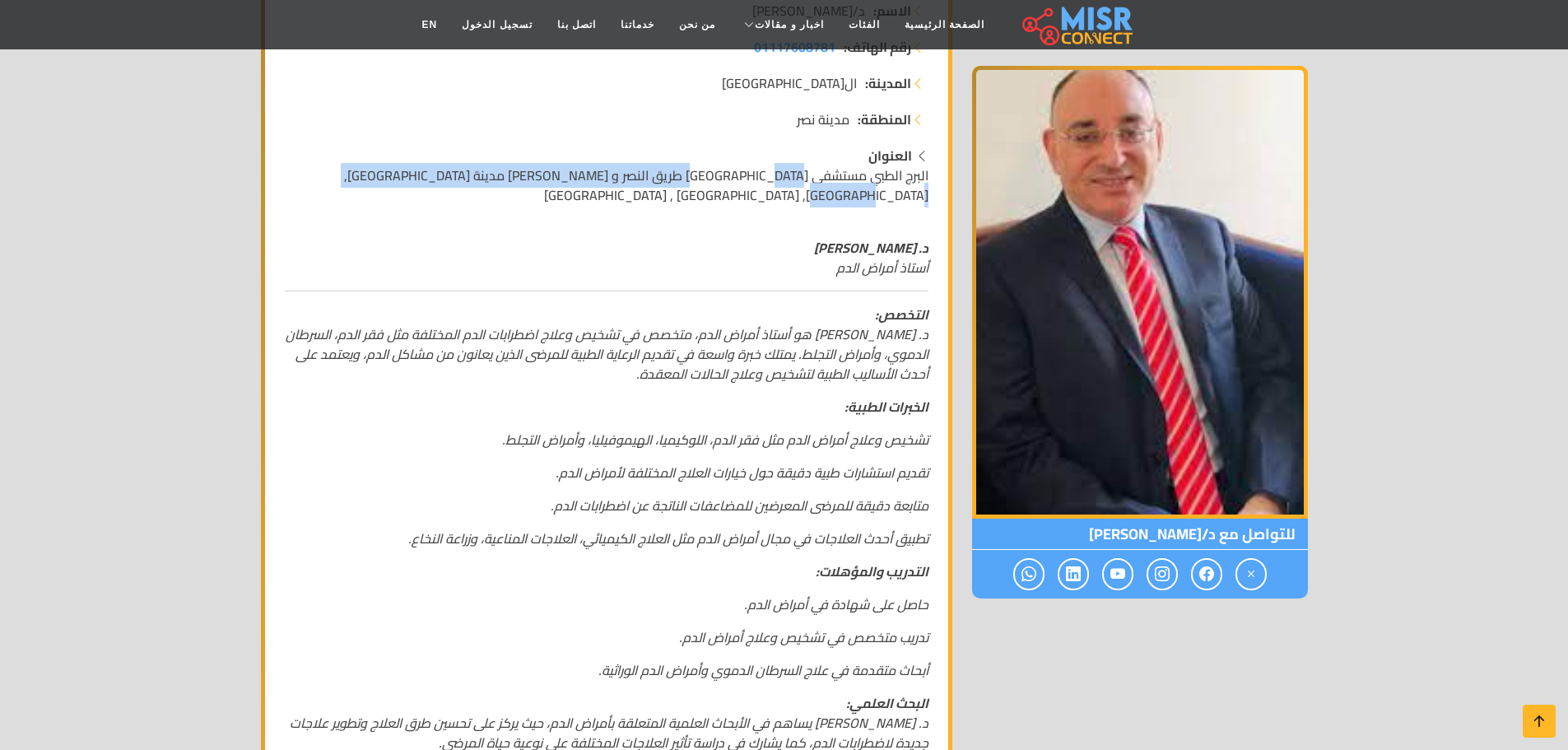
scroll to position [330, 0]
click at [705, 254] on p "د. [PERSON_NAME] أستاذ أمراض الدم" at bounding box center [607, 256] width 644 height 39
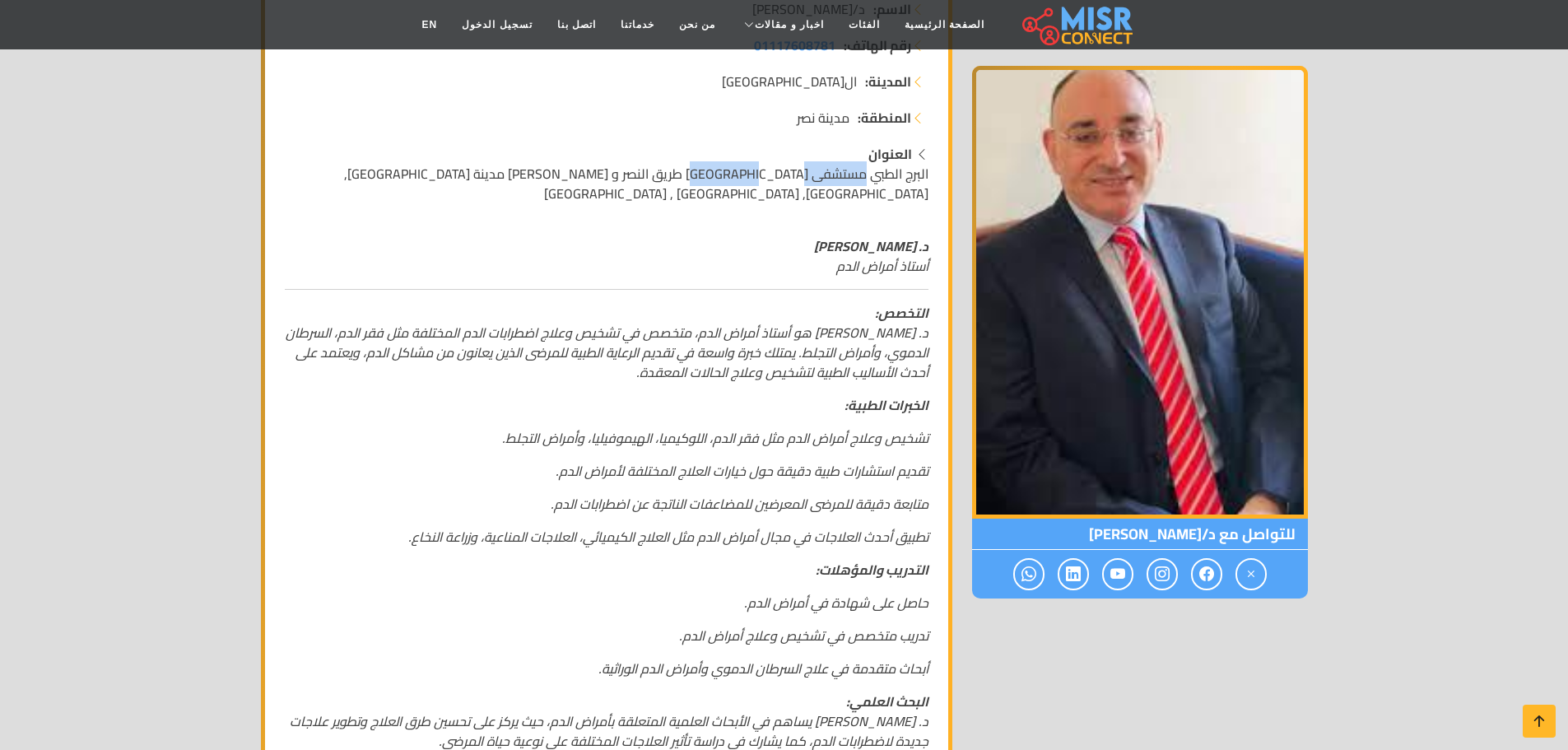
drag, startPoint x: 867, startPoint y: 169, endPoint x: 759, endPoint y: 173, distance: 108.1
click at [759, 173] on span "البرج الطبي مستشفى [GEOGRAPHIC_DATA] طريق النصر و [PERSON_NAME] مدينة [GEOGRAPH…" at bounding box center [636, 183] width 584 height 44
